Goal: Task Accomplishment & Management: Manage account settings

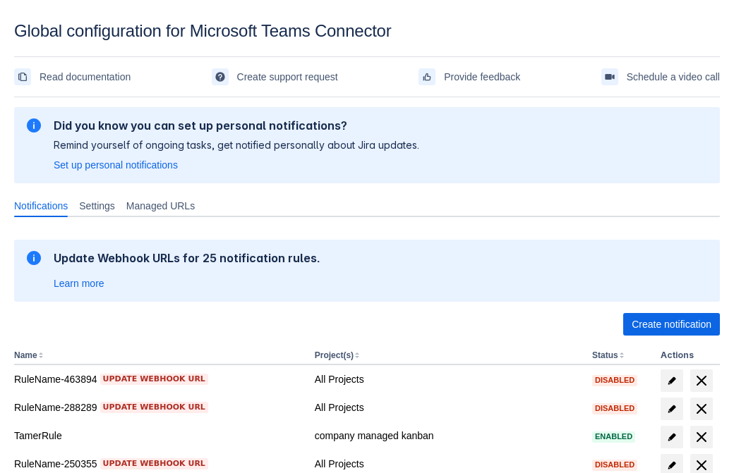
click at [671, 325] on span "Create notification" at bounding box center [671, 324] width 80 height 23
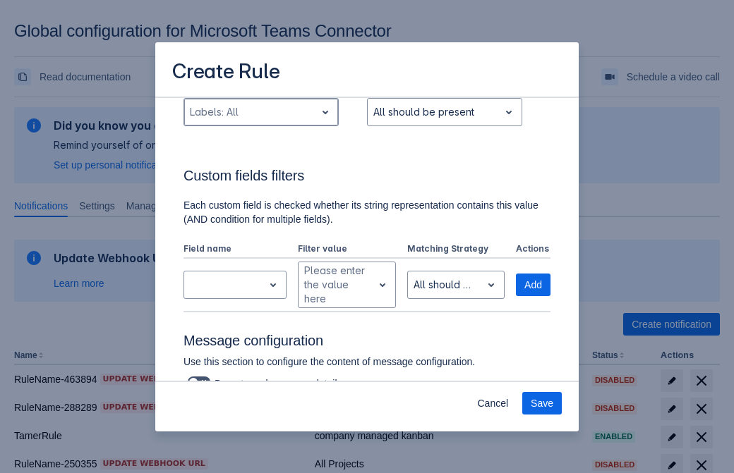
click at [260, 121] on div "Scrollable content" at bounding box center [250, 112] width 120 height 17
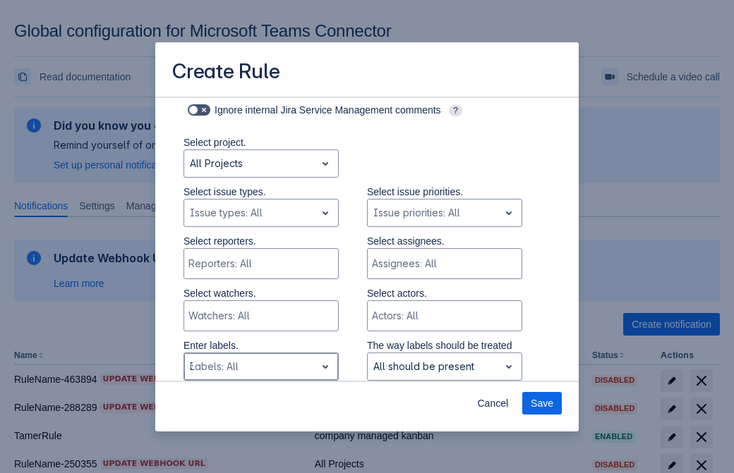
type input "391701_label"
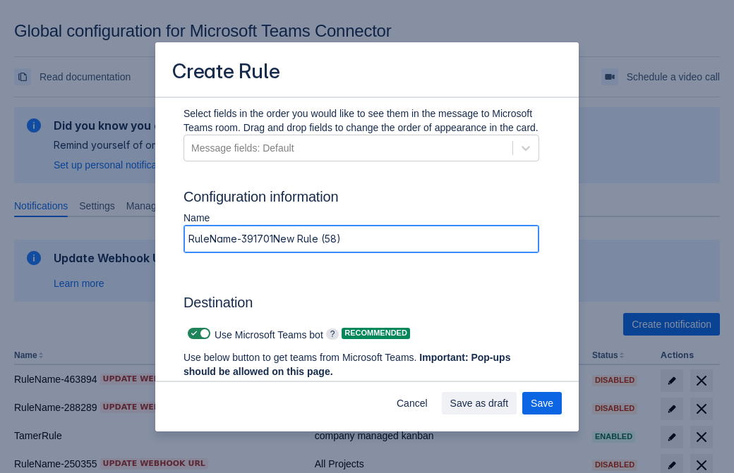
type input "RuleName-391701New Rule (58)"
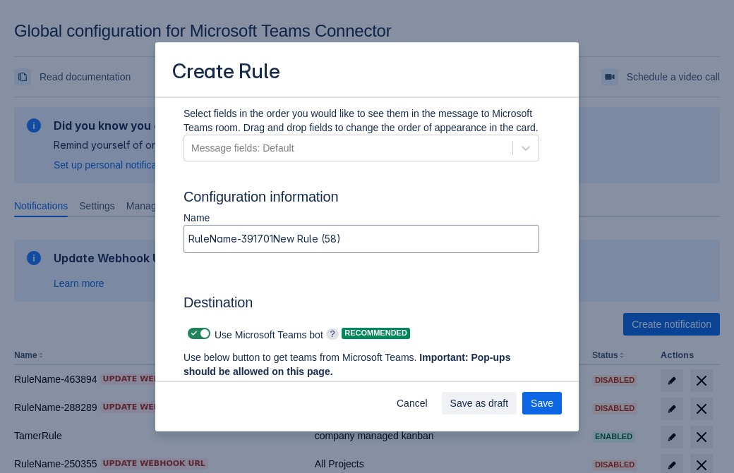
click at [192, 334] on span "Scrollable content" at bounding box center [193, 333] width 11 height 11
click at [192, 334] on input "Scrollable content" at bounding box center [192, 334] width 9 height 9
checkbox input "false"
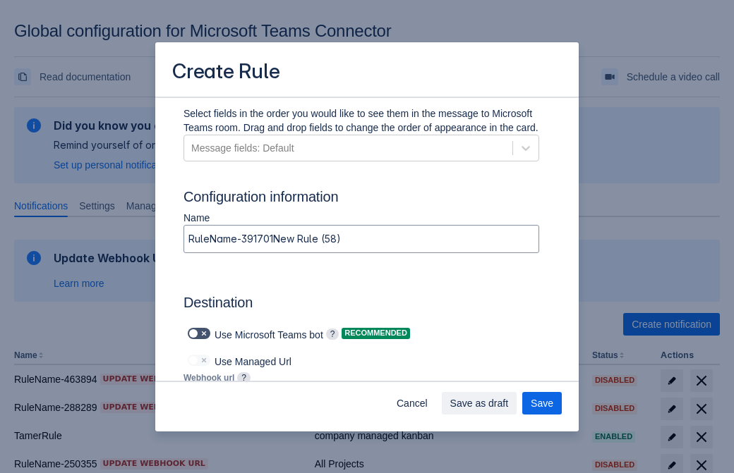
type input "https://prod-172.westeurope.logic.azure.com:443/workflows/ae977bb6ae334c9d95dfe…"
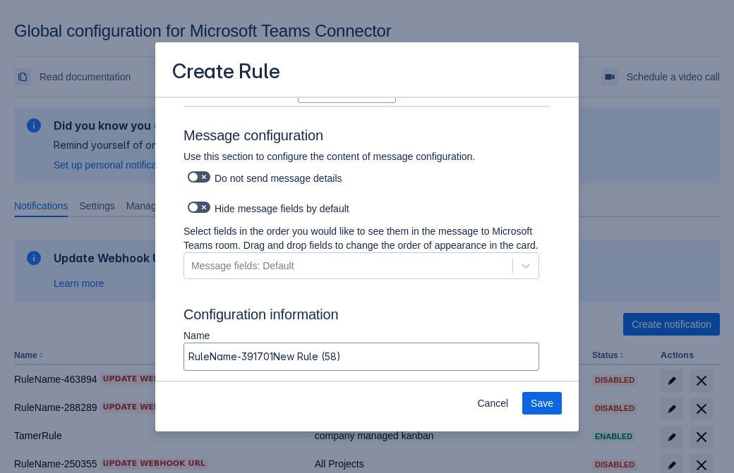
click at [542, 404] on span "Save" at bounding box center [542, 403] width 23 height 23
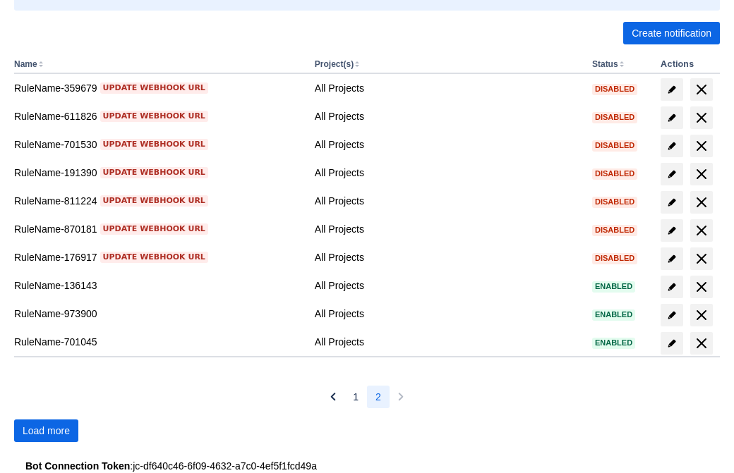
click at [46, 431] on span "Load more" at bounding box center [46, 431] width 47 height 23
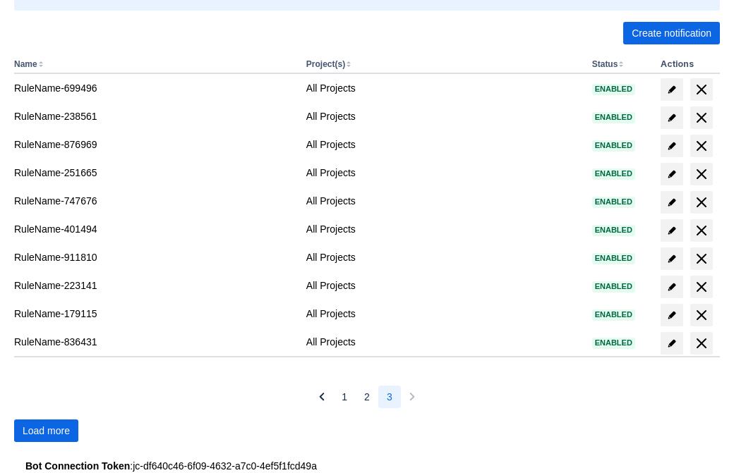
click at [46, 431] on span "Load more" at bounding box center [46, 431] width 47 height 23
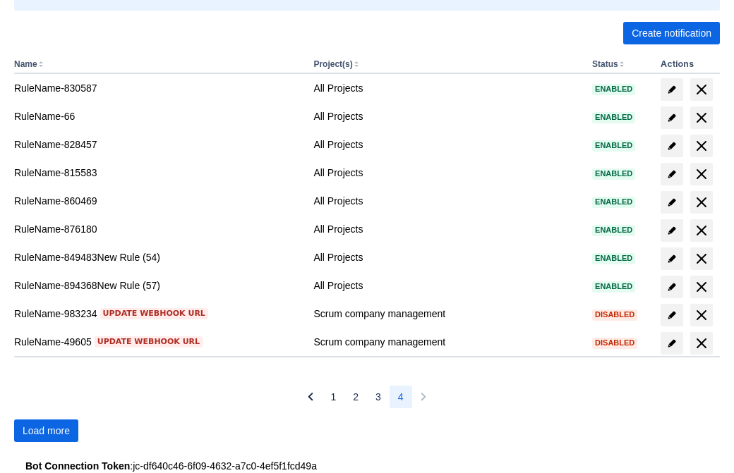
click at [46, 431] on span "Load more" at bounding box center [46, 431] width 47 height 23
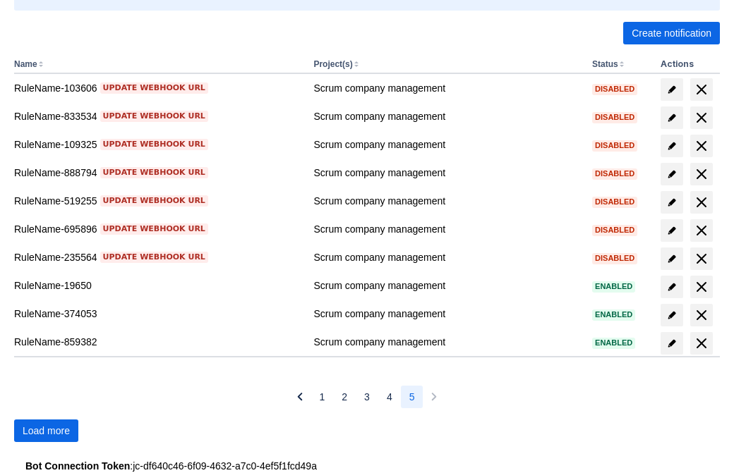
click at [46, 431] on span "Load more" at bounding box center [46, 431] width 47 height 23
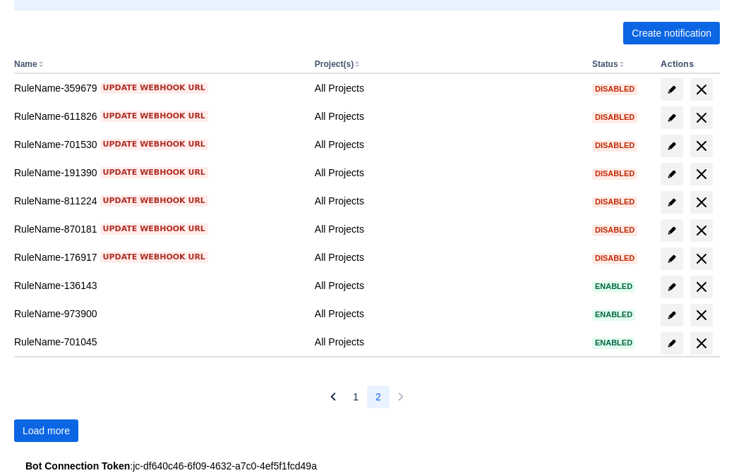
click at [46, 431] on span "Load more" at bounding box center [46, 431] width 47 height 23
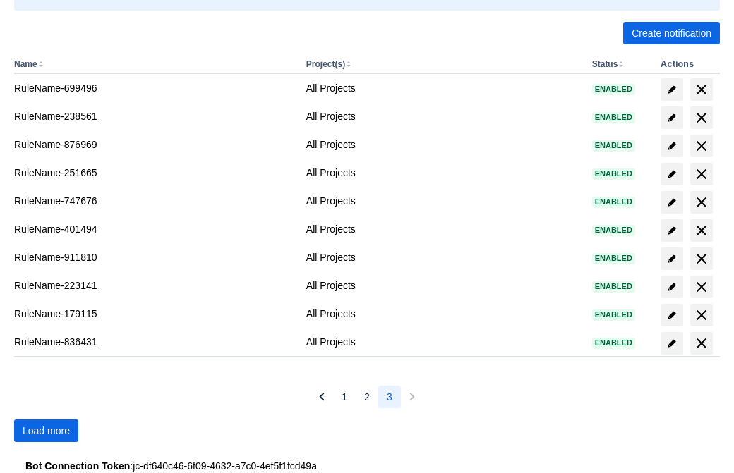
click at [46, 431] on span "Load more" at bounding box center [46, 431] width 47 height 23
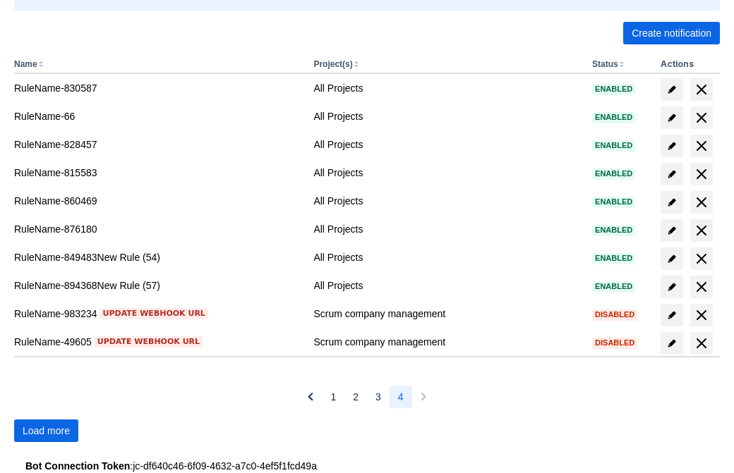
click at [46, 431] on span "Load more" at bounding box center [46, 431] width 47 height 23
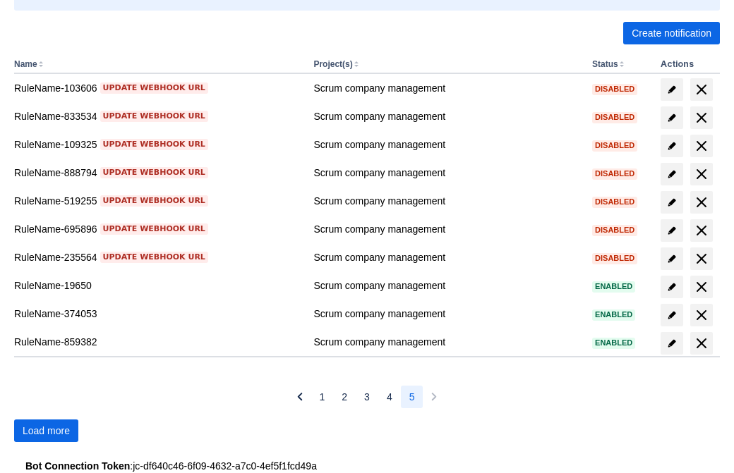
click at [46, 431] on span "Load more" at bounding box center [46, 431] width 47 height 23
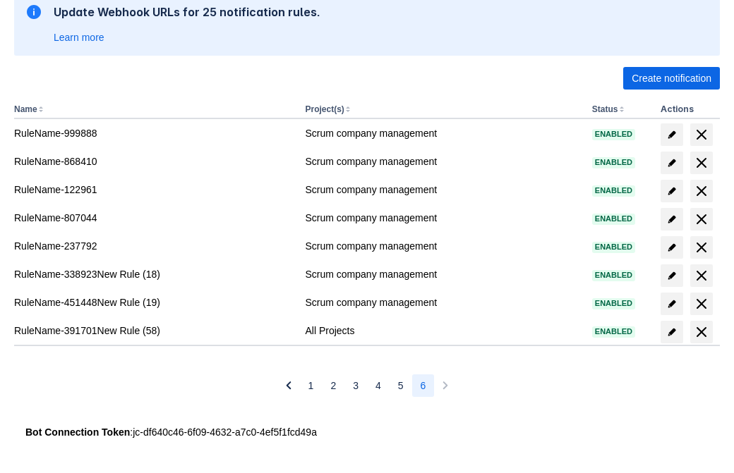
scroll to position [246, 0]
click at [701, 332] on span "delete" at bounding box center [701, 332] width 17 height 17
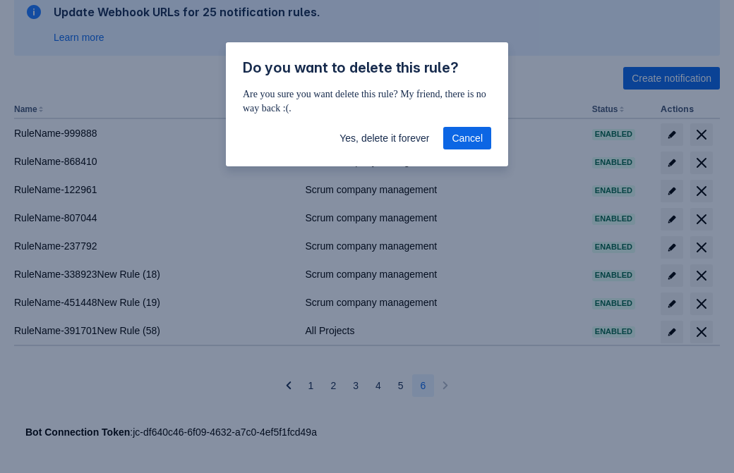
click at [384, 138] on span "Yes, delete it forever" at bounding box center [384, 138] width 90 height 23
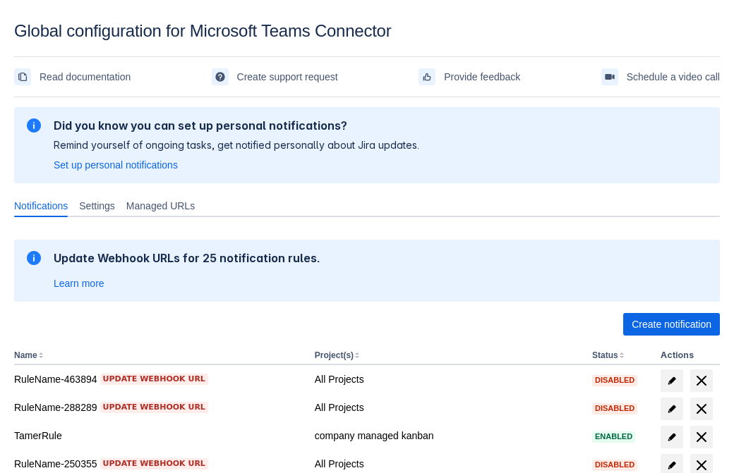
click at [671, 325] on span "Create notification" at bounding box center [671, 324] width 80 height 23
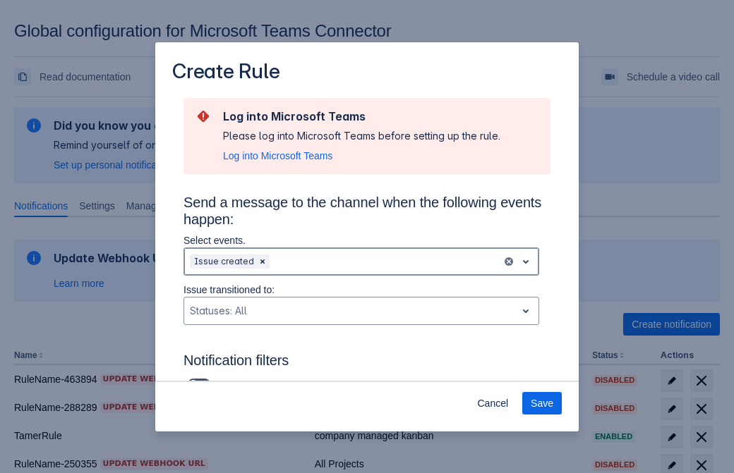
click at [361, 262] on div "Scrollable content" at bounding box center [384, 261] width 224 height 17
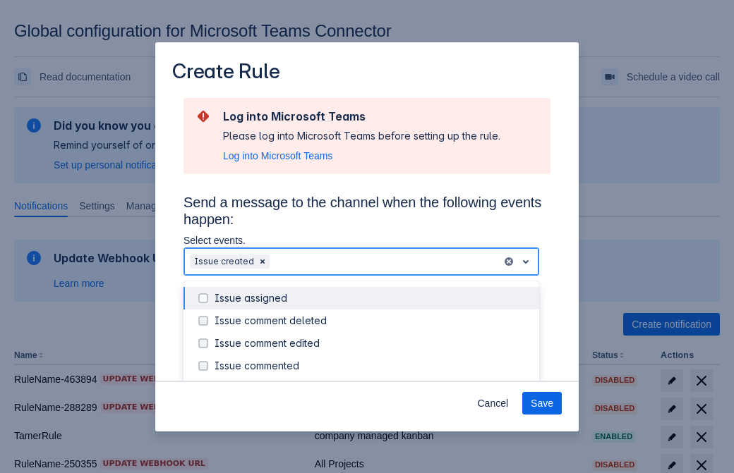
click at [373, 382] on div "Issue created" at bounding box center [372, 389] width 316 height 14
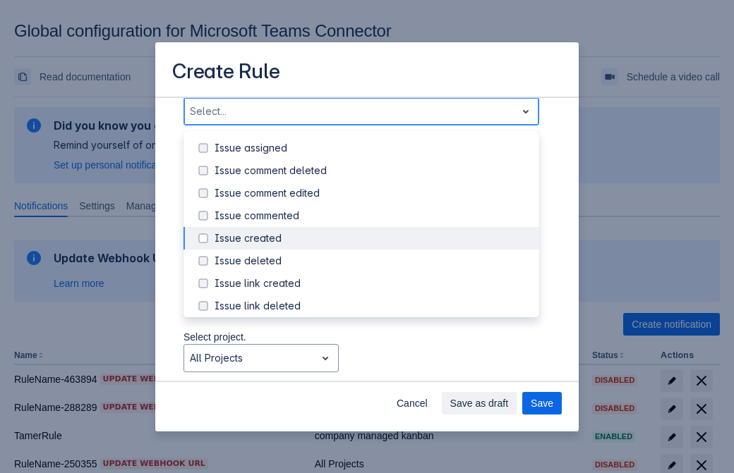
click at [373, 367] on div "Issue updated" at bounding box center [372, 374] width 316 height 14
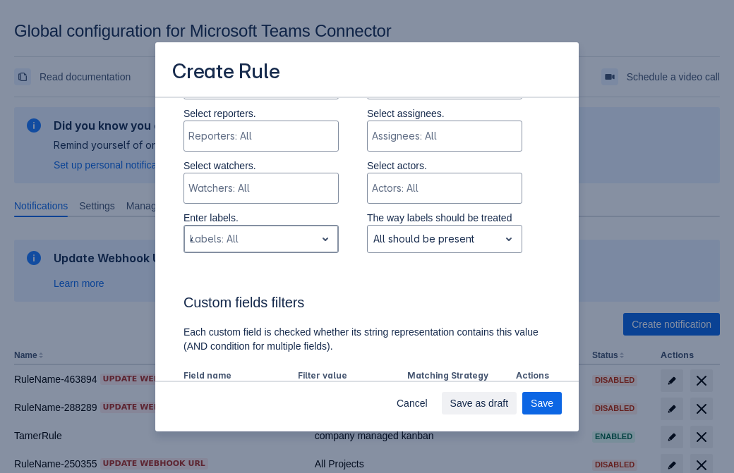
type input "483709_label"
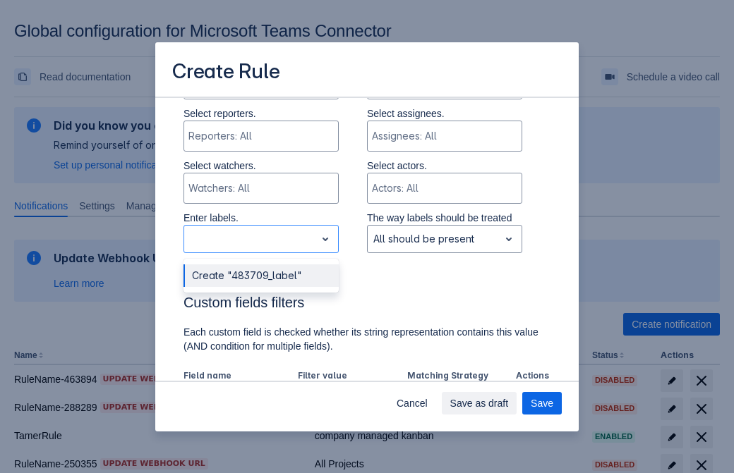
scroll to position [924, 0]
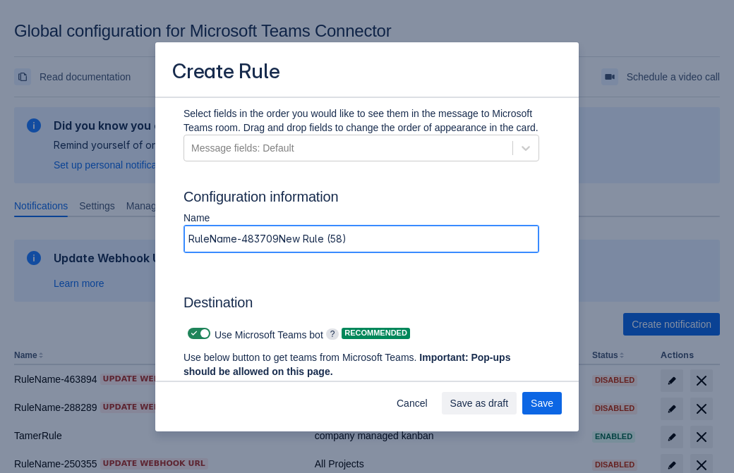
type input "RuleName-483709New Rule (58)"
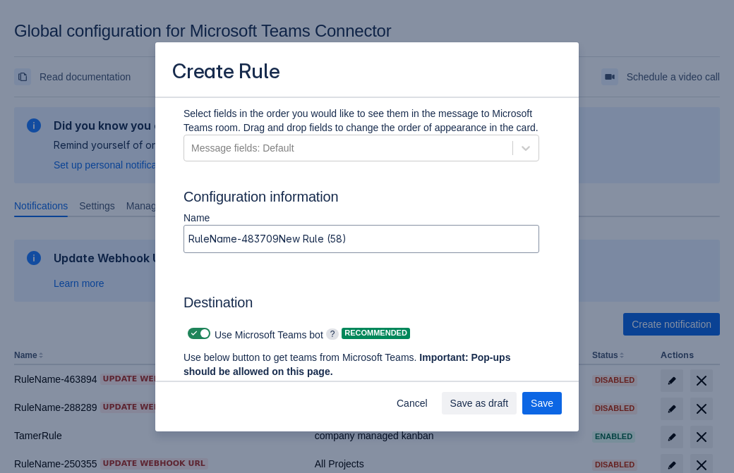
click at [192, 334] on span "Scrollable content" at bounding box center [193, 333] width 11 height 11
click at [192, 334] on input "Scrollable content" at bounding box center [192, 334] width 9 height 9
checkbox input "false"
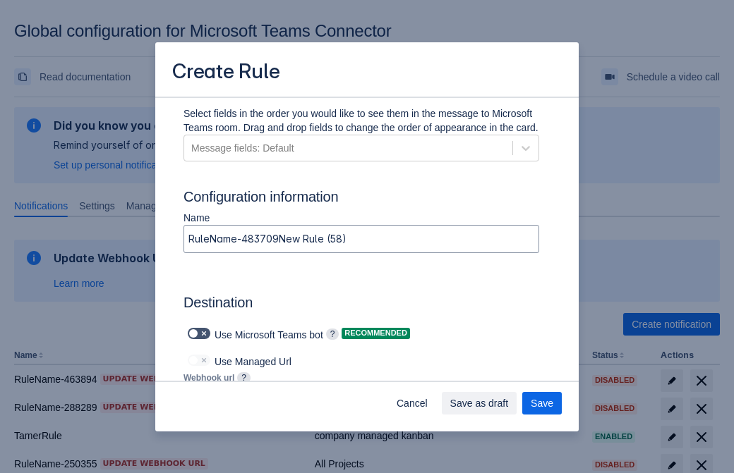
type input "https://prod-112.westeurope.logic.azure.com:443/workflows/bae959254738451b85002…"
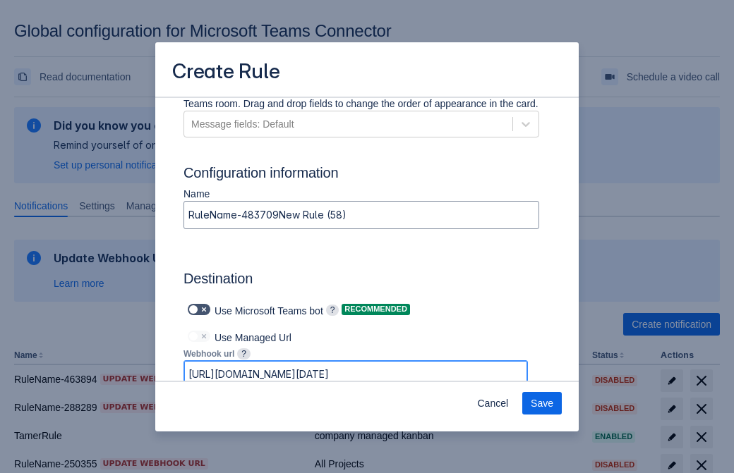
click at [542, 404] on span "Save" at bounding box center [542, 403] width 23 height 23
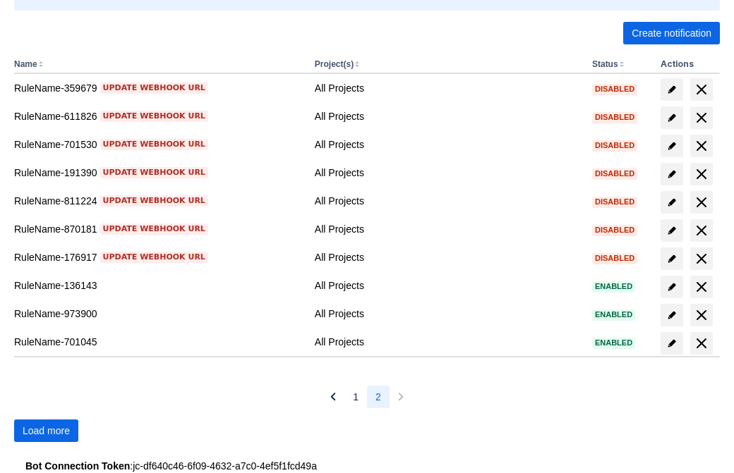
click at [46, 431] on span "Load more" at bounding box center [46, 431] width 47 height 23
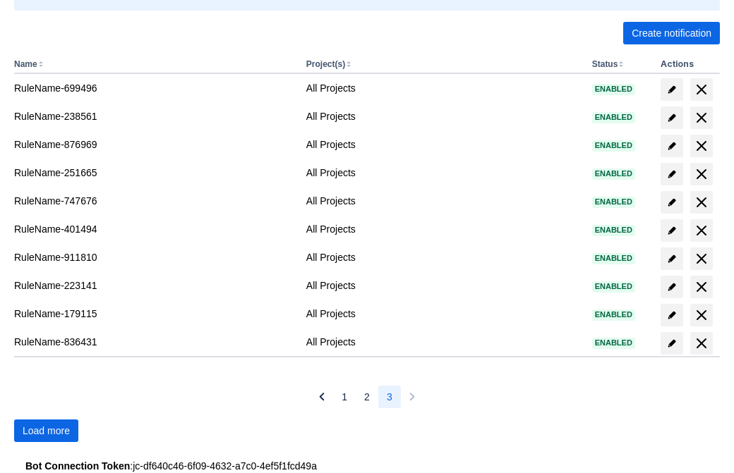
click at [46, 431] on span "Load more" at bounding box center [46, 431] width 47 height 23
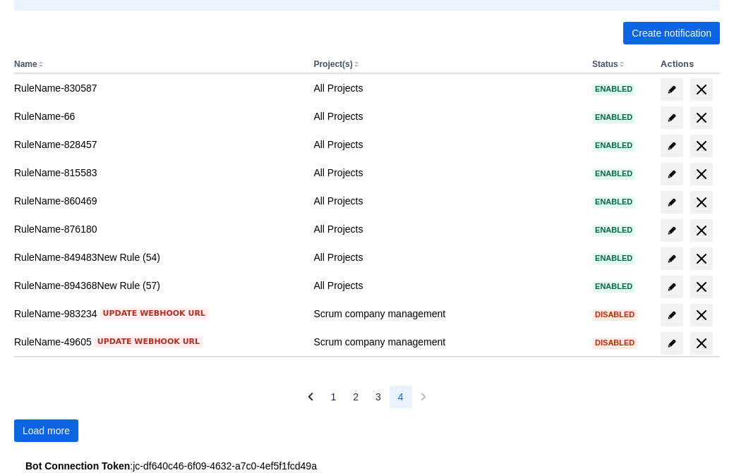
click at [46, 431] on span "Load more" at bounding box center [46, 431] width 47 height 23
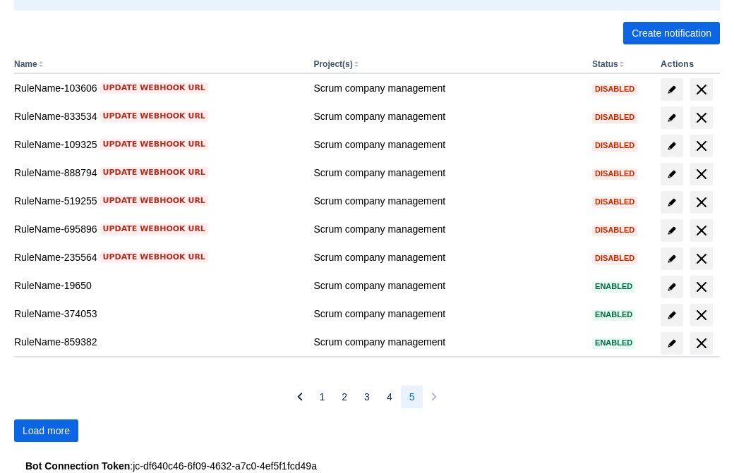
click at [46, 431] on span "Load more" at bounding box center [46, 431] width 47 height 23
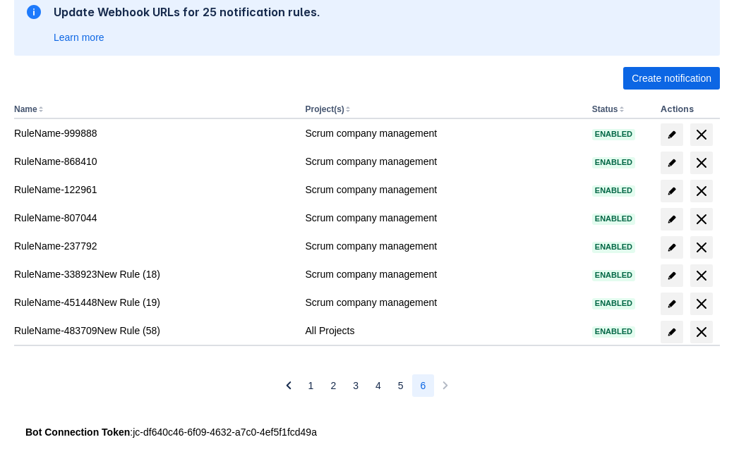
scroll to position [246, 0]
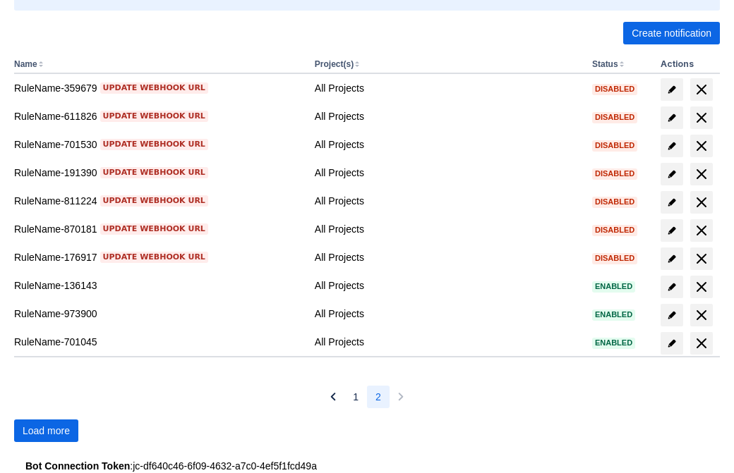
click at [46, 431] on span "Load more" at bounding box center [46, 431] width 47 height 23
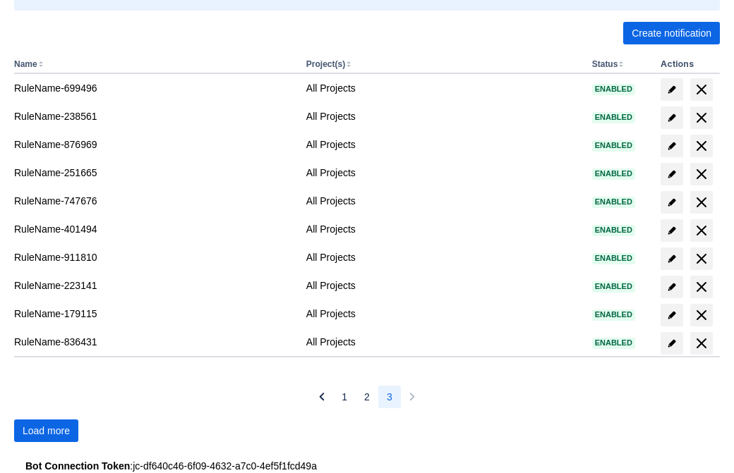
click at [46, 431] on span "Load more" at bounding box center [46, 431] width 47 height 23
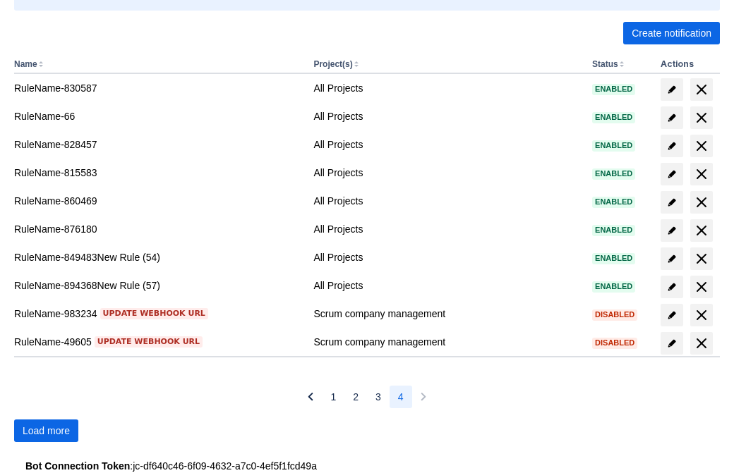
click at [46, 431] on span "Load more" at bounding box center [46, 431] width 47 height 23
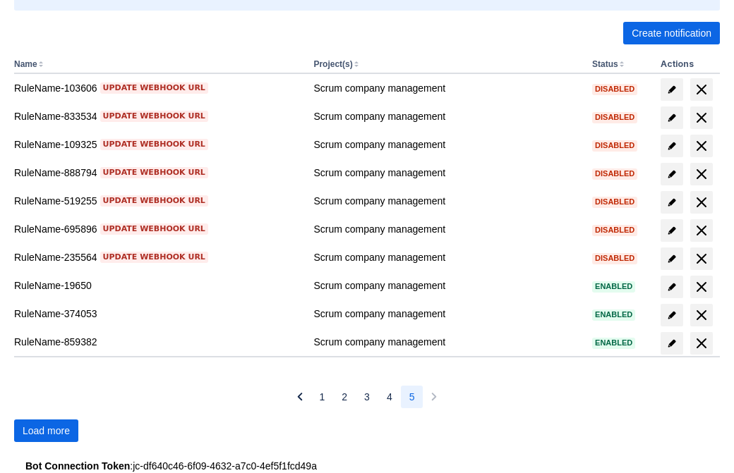
click at [46, 431] on span "Load more" at bounding box center [46, 431] width 47 height 23
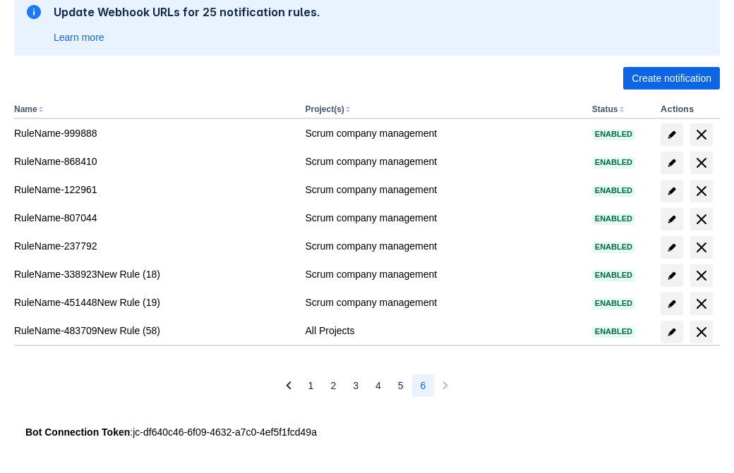
click at [701, 332] on span "delete" at bounding box center [701, 332] width 17 height 17
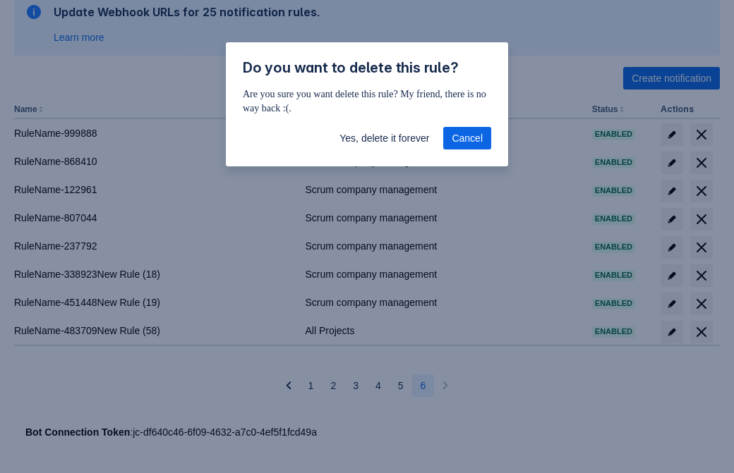
click at [384, 138] on span "Yes, delete it forever" at bounding box center [384, 138] width 90 height 23
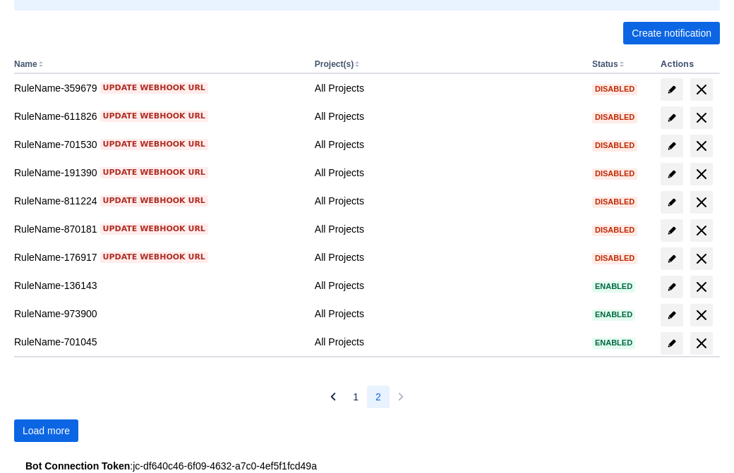
click at [46, 431] on span "Load more" at bounding box center [46, 431] width 47 height 23
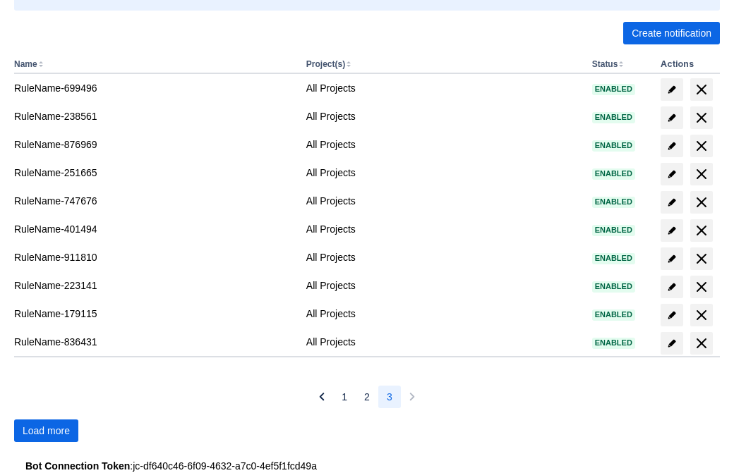
click at [46, 431] on span "Load more" at bounding box center [46, 431] width 47 height 23
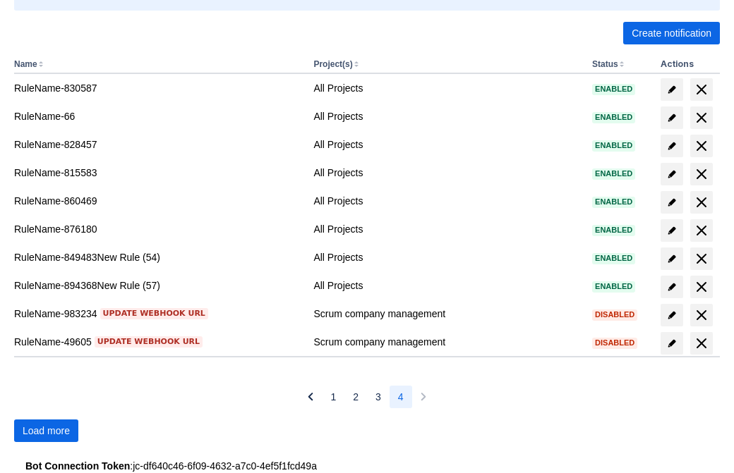
click at [46, 431] on span "Load more" at bounding box center [46, 431] width 47 height 23
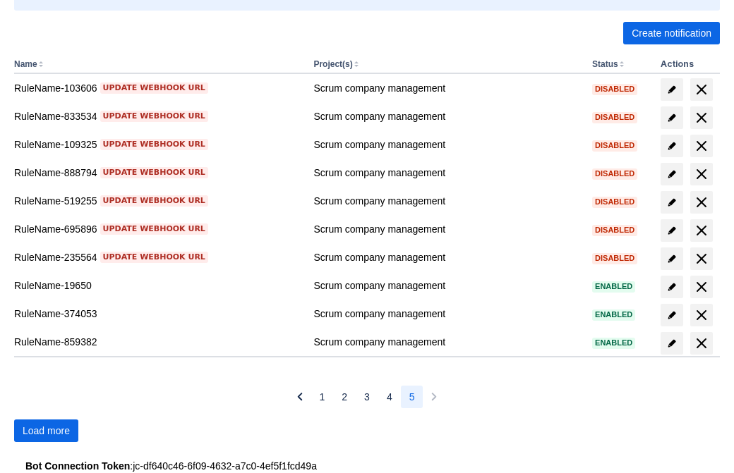
click at [46, 431] on span "Load more" at bounding box center [46, 431] width 47 height 23
